Goal: Transaction & Acquisition: Purchase product/service

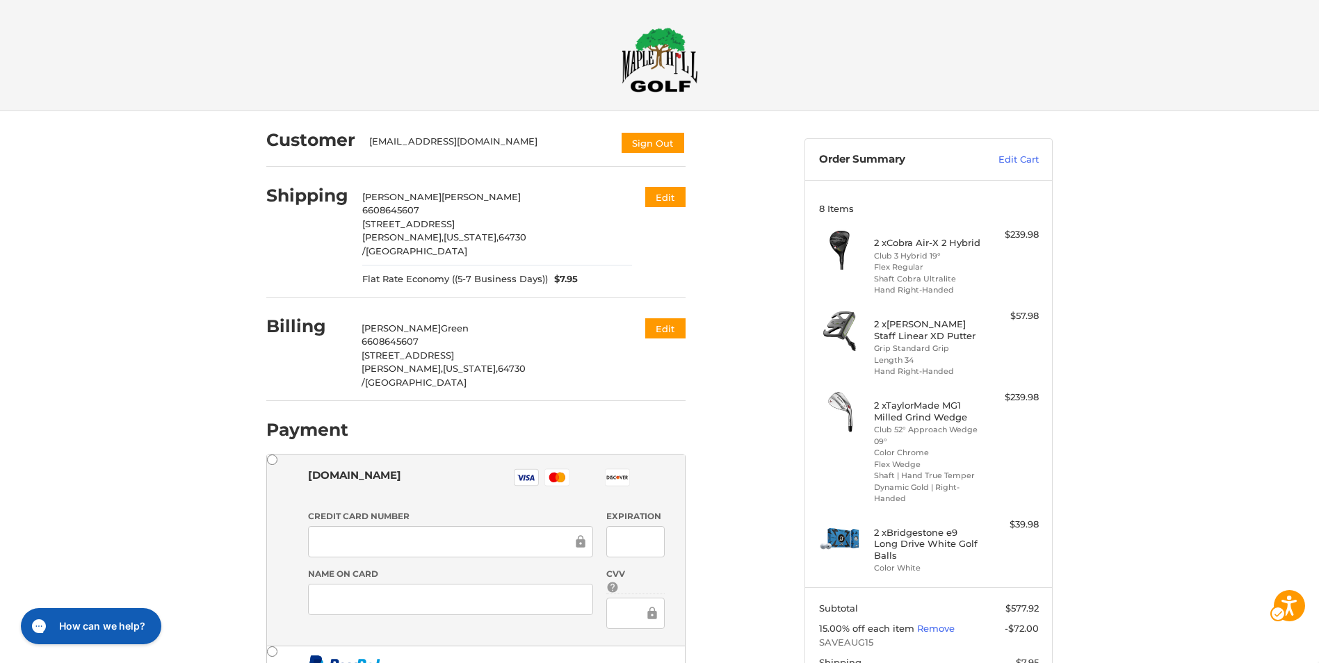
click at [1255, 420] on div "Customer [EMAIL_ADDRESS][DOMAIN_NAME] Sign Out Shipping [PERSON_NAME] 660864560…" at bounding box center [659, 518] width 1319 height 814
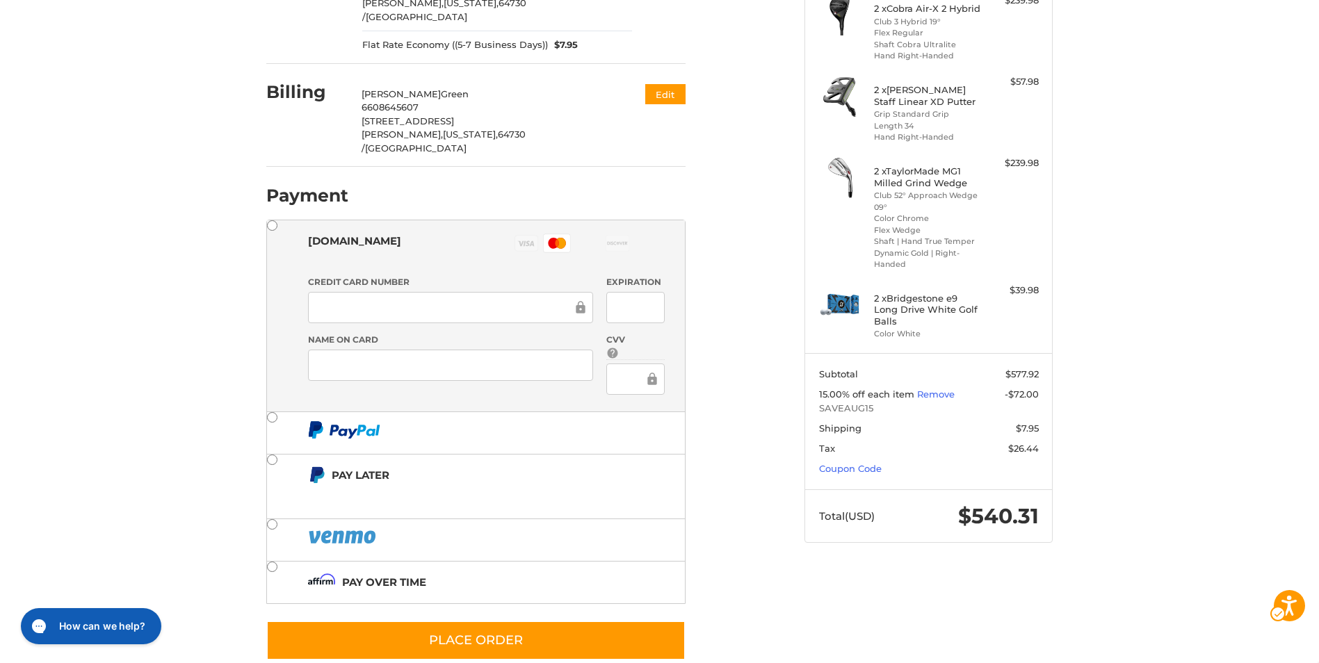
scroll to position [235, 0]
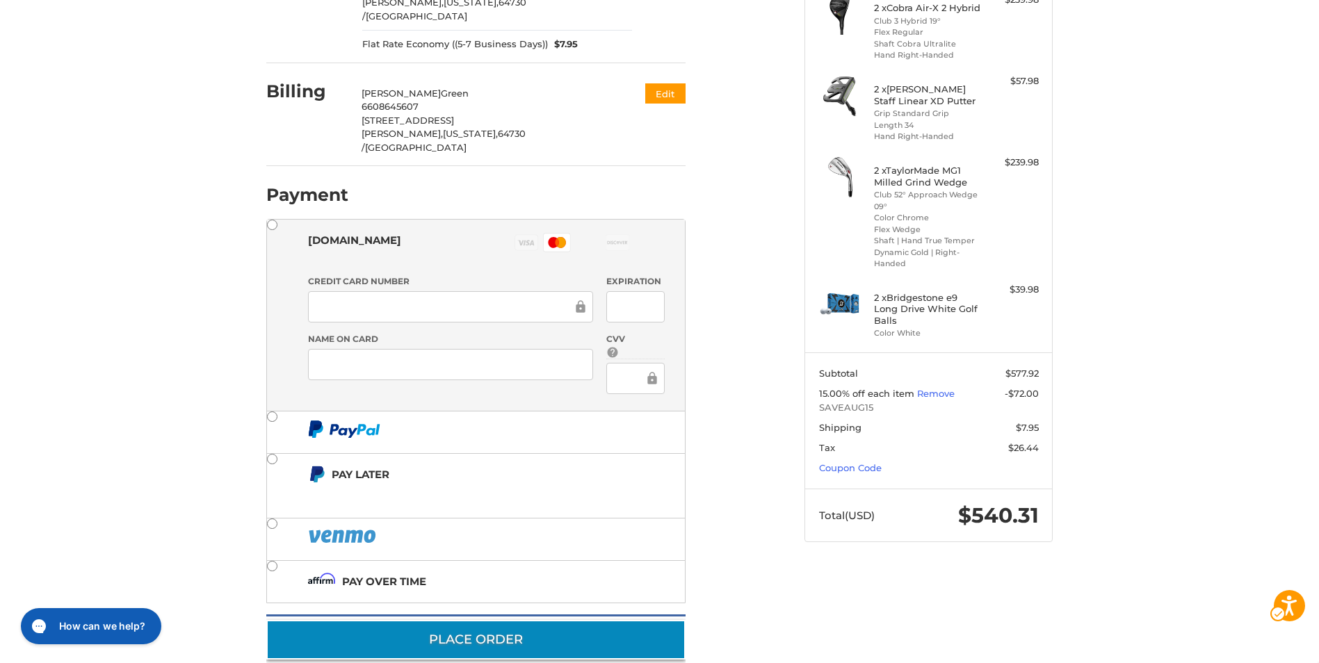
click at [573, 620] on button "Place Order" at bounding box center [475, 640] width 419 height 40
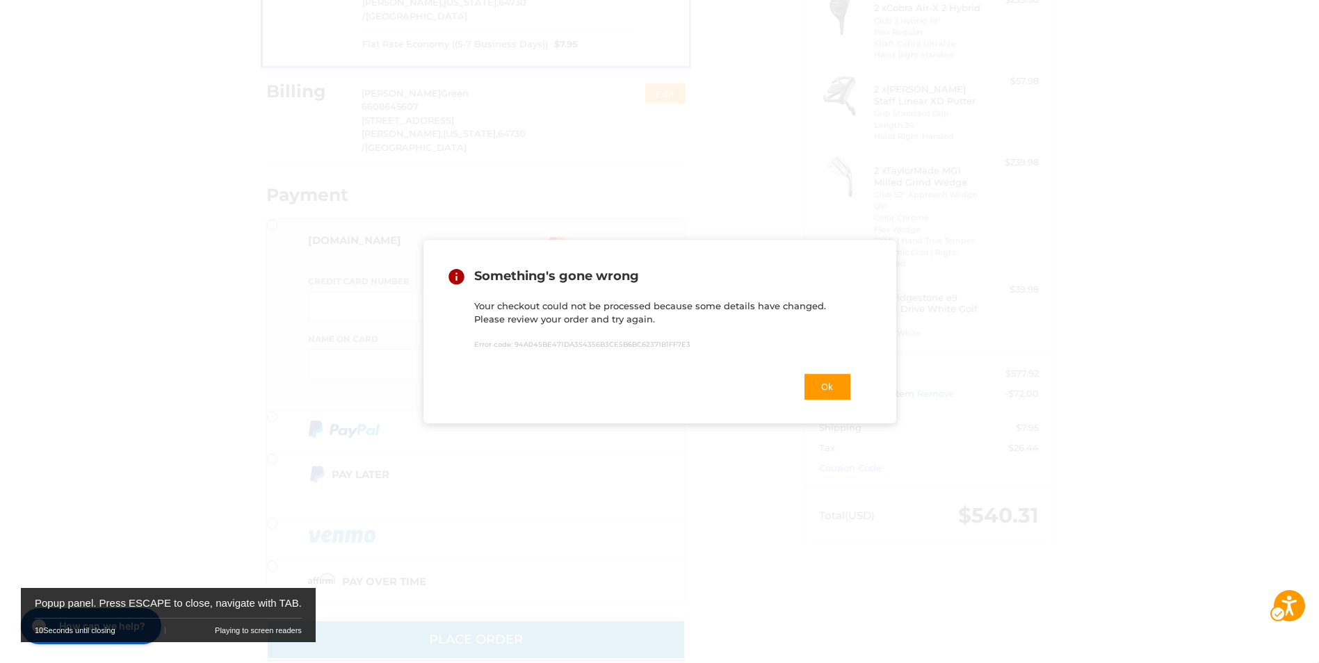
scroll to position [172, 0]
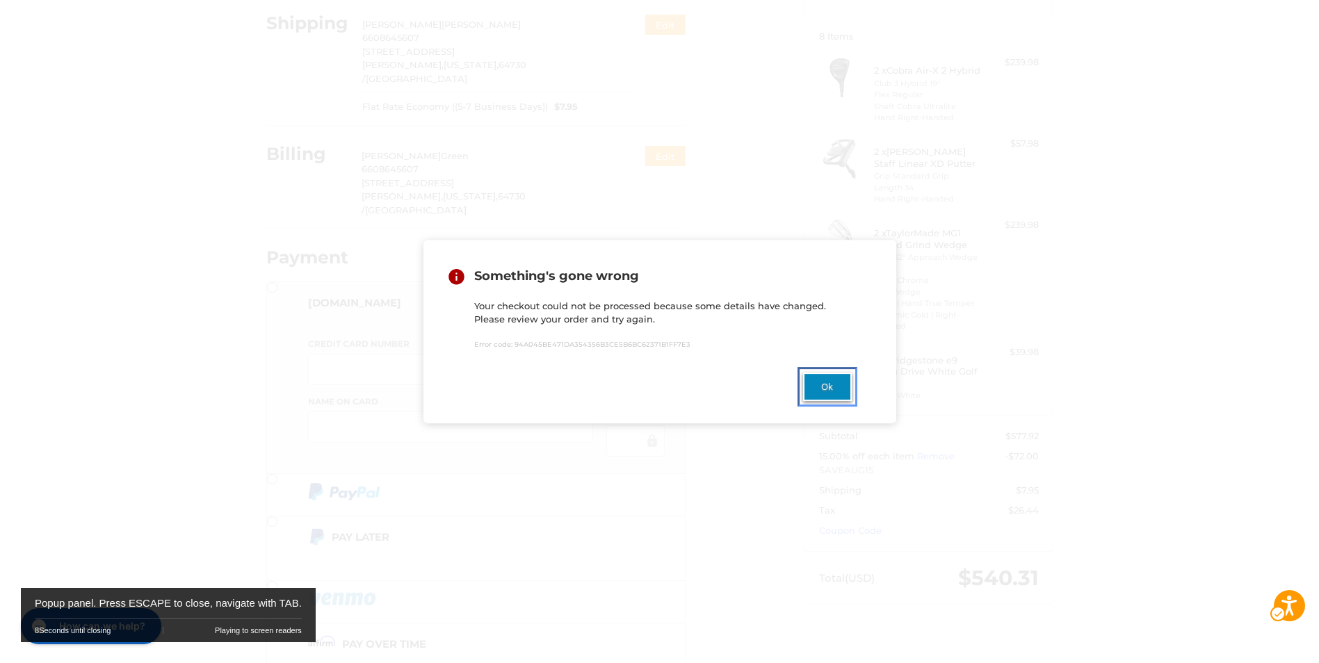
click at [832, 394] on button "Ok" at bounding box center [827, 387] width 49 height 29
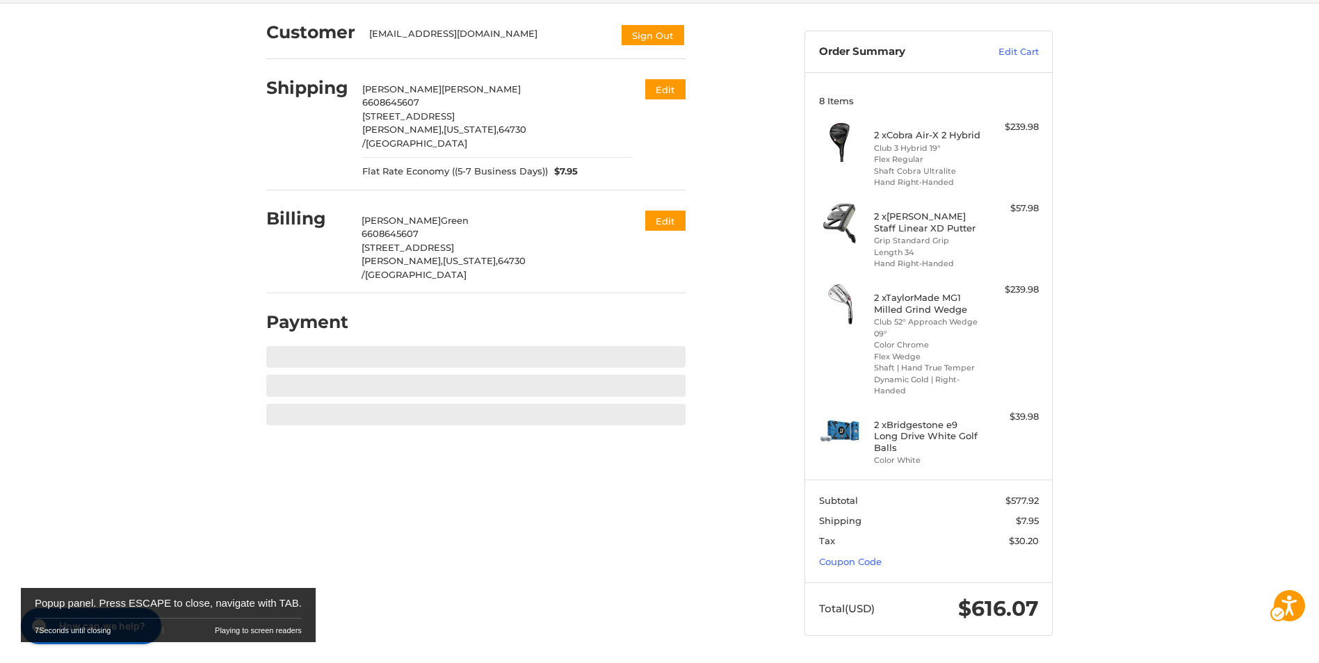
scroll to position [119, 0]
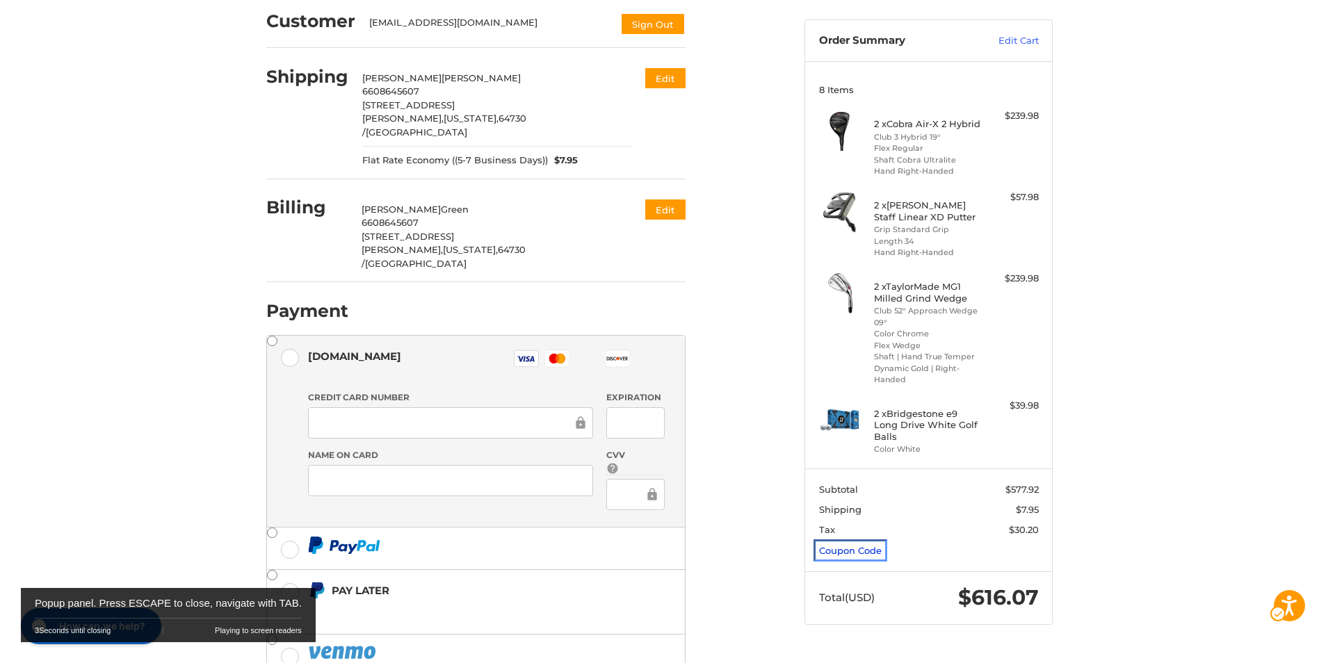
click at [841, 556] on link "Coupon Code" at bounding box center [850, 550] width 63 height 11
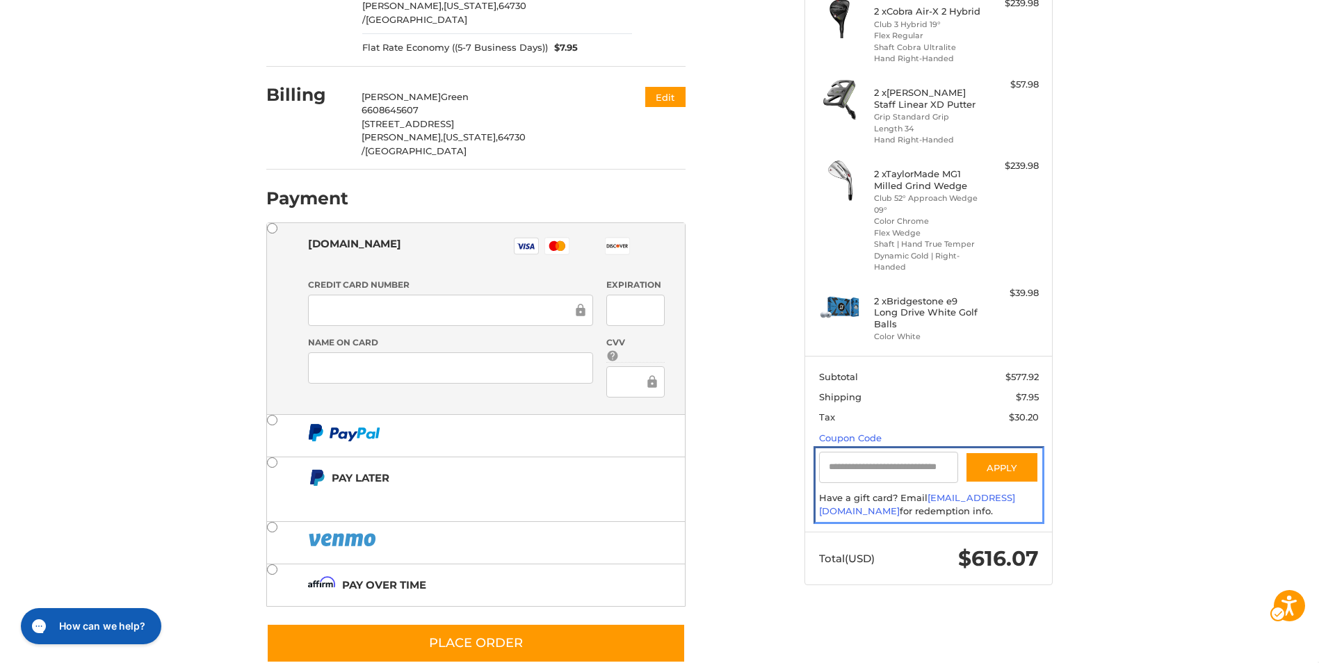
scroll to position [235, 0]
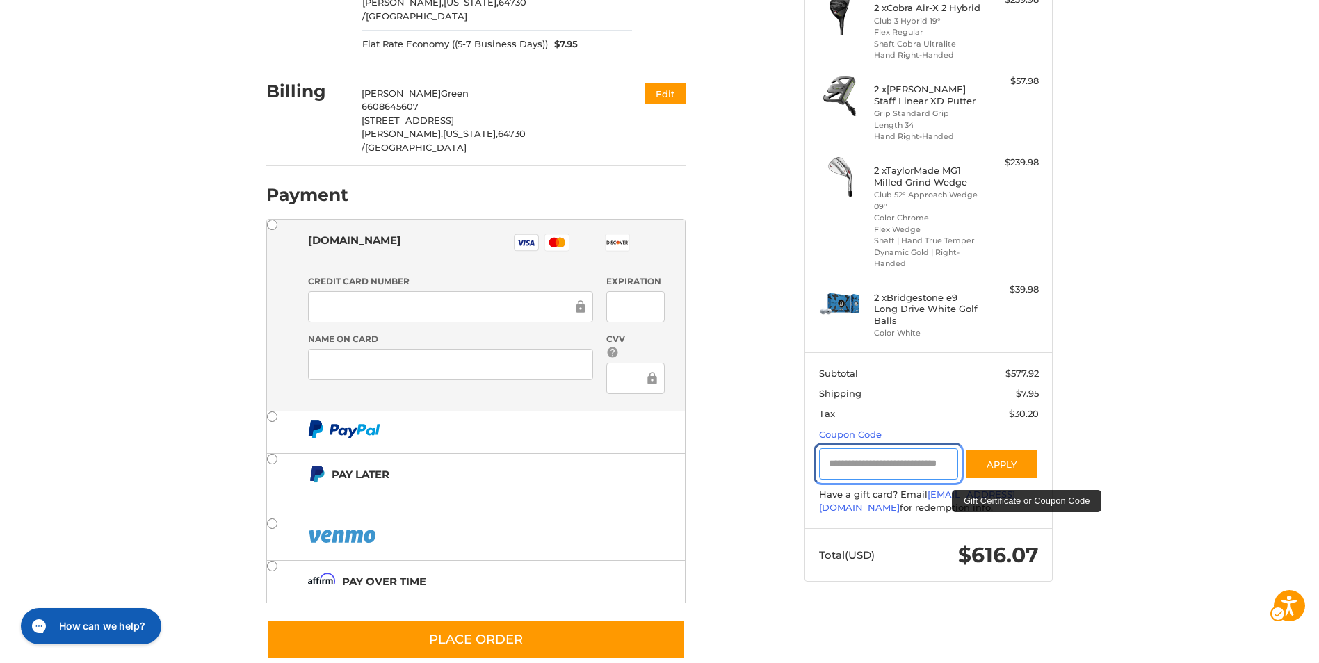
drag, startPoint x: 928, startPoint y: 469, endPoint x: 899, endPoint y: 421, distance: 55.8
click at [924, 459] on section "Subtotal $577.92 Shipping $7.95 Tax $30.20 Coupon Code Gift Certificate or Coup…" at bounding box center [928, 441] width 247 height 176
type input "*********"
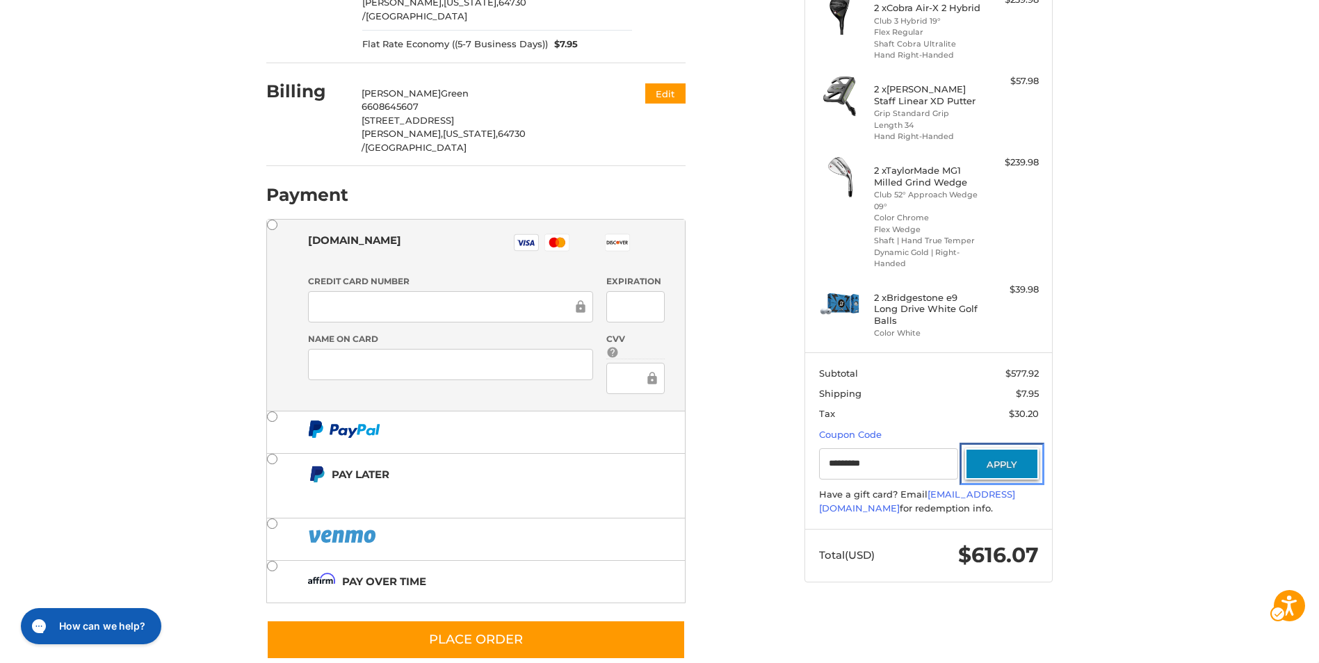
click at [992, 472] on button "Apply" at bounding box center [1002, 464] width 74 height 31
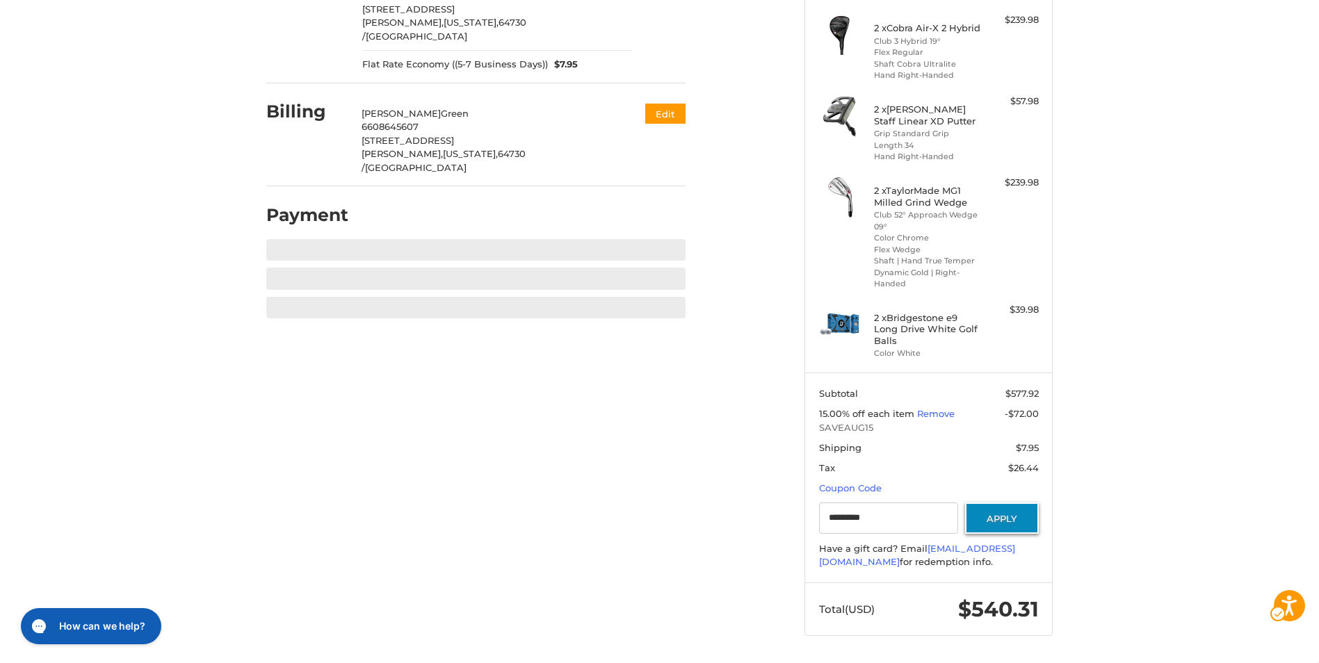
scroll to position [226, 0]
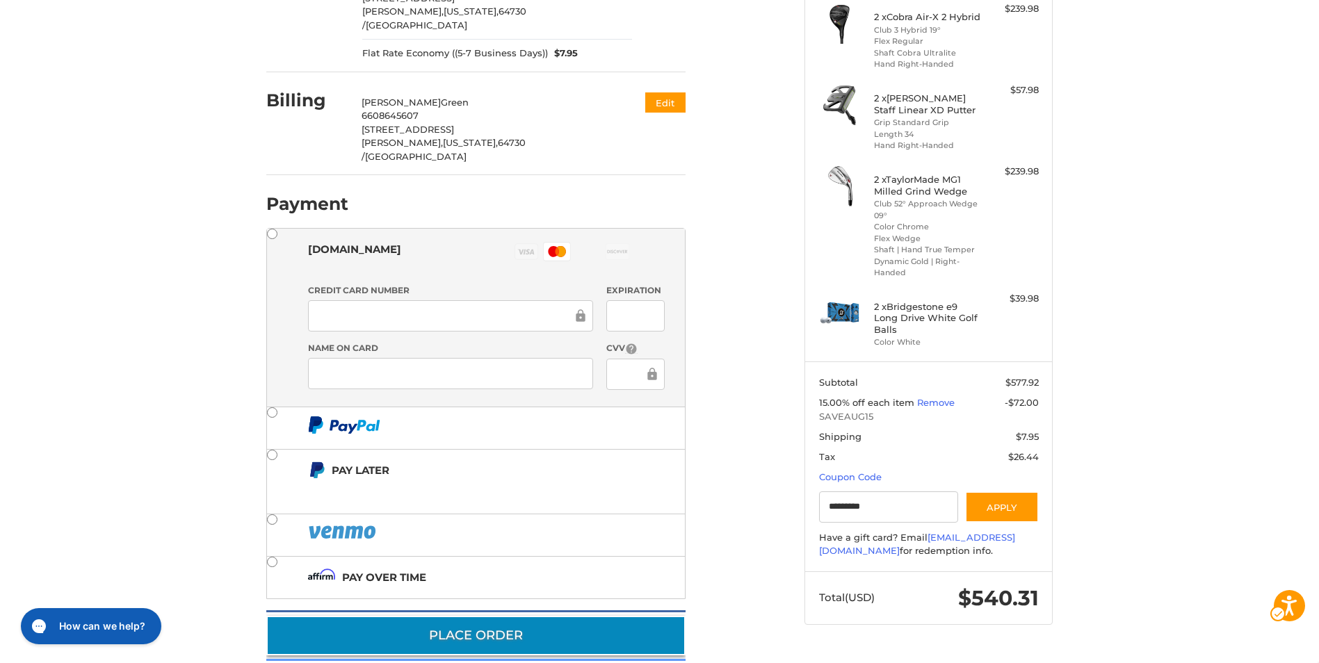
click at [506, 616] on button "Place Order" at bounding box center [475, 636] width 419 height 40
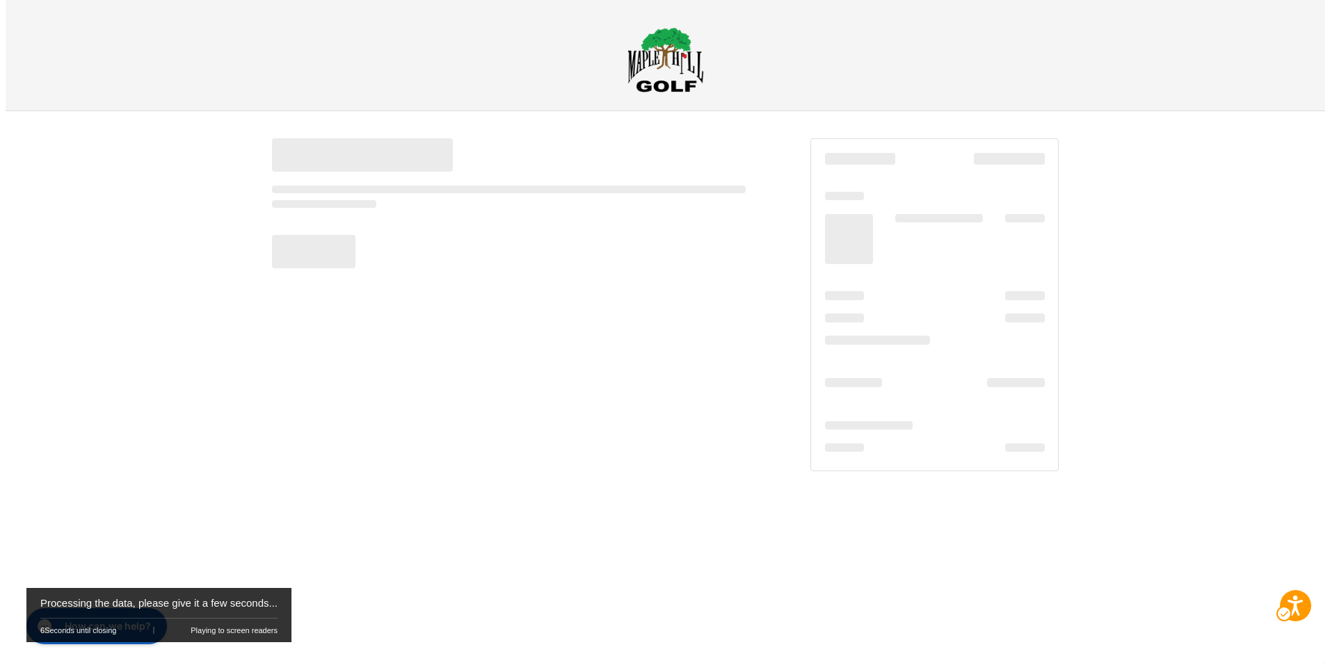
scroll to position [0, 0]
